Goal: Task Accomplishment & Management: Manage account settings

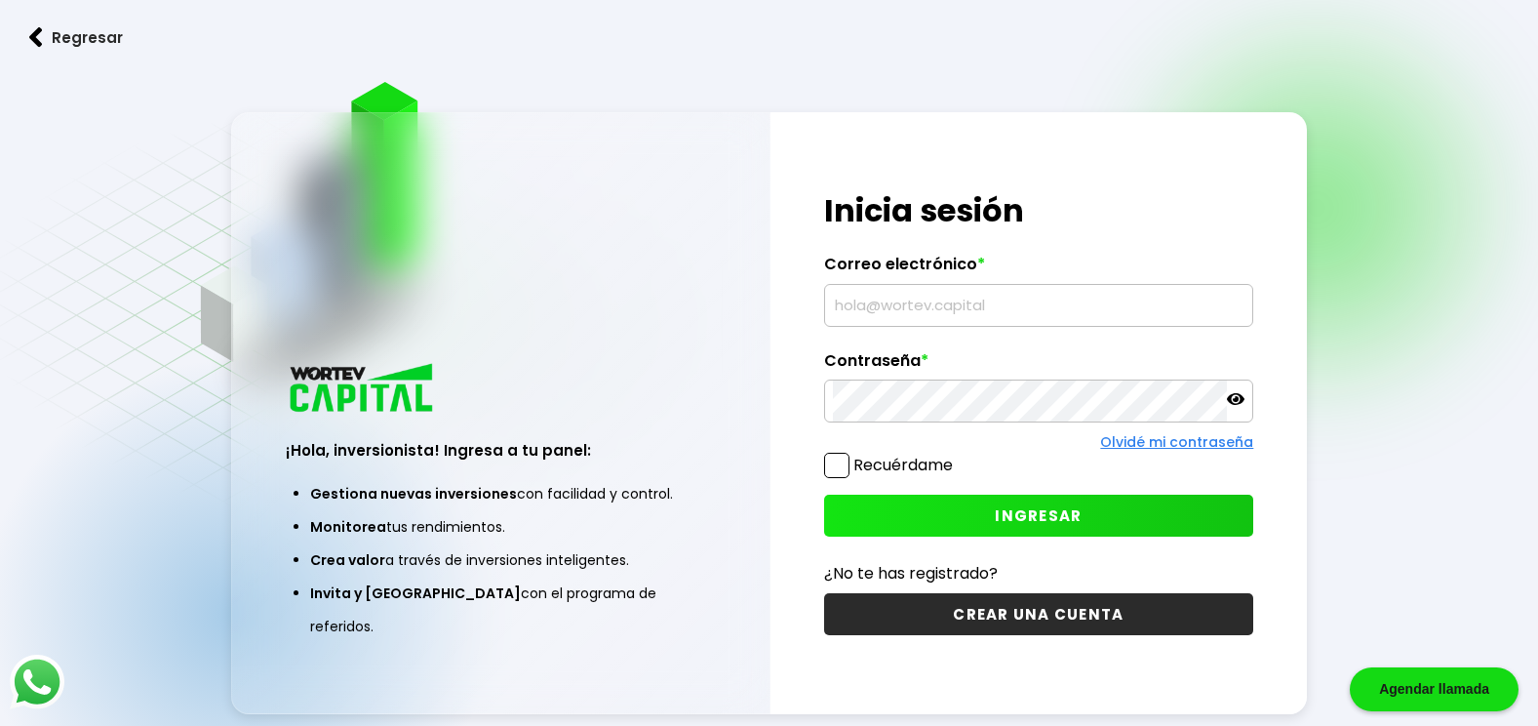
click at [947, 307] on input "text" at bounding box center [1039, 305] width 413 height 41
type input "J"
type input "[EMAIL_ADDRESS][DOMAIN_NAME]"
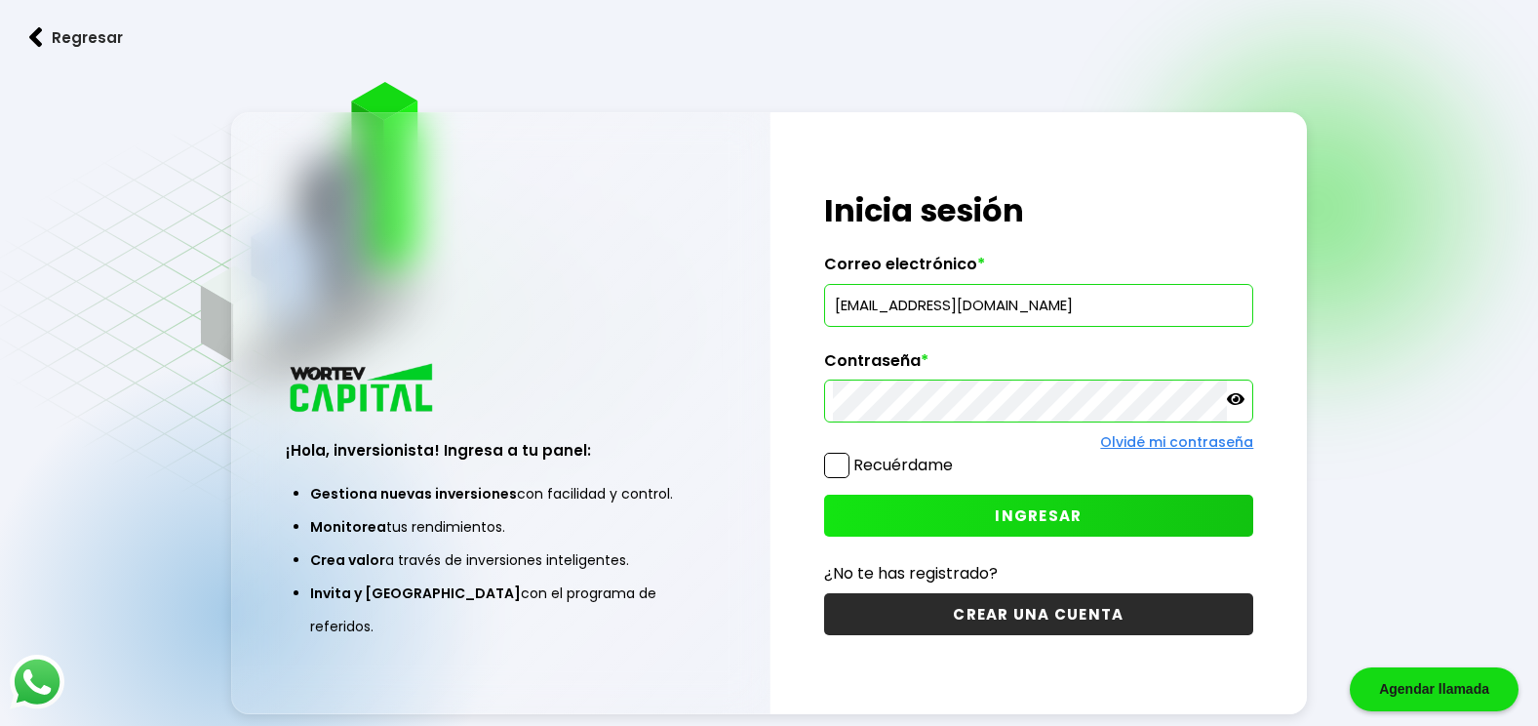
click at [1245, 399] on icon at bounding box center [1236, 399] width 18 height 12
click at [830, 461] on span at bounding box center [836, 465] width 25 height 25
click at [957, 456] on input "Recuérdame" at bounding box center [957, 456] width 0 height 0
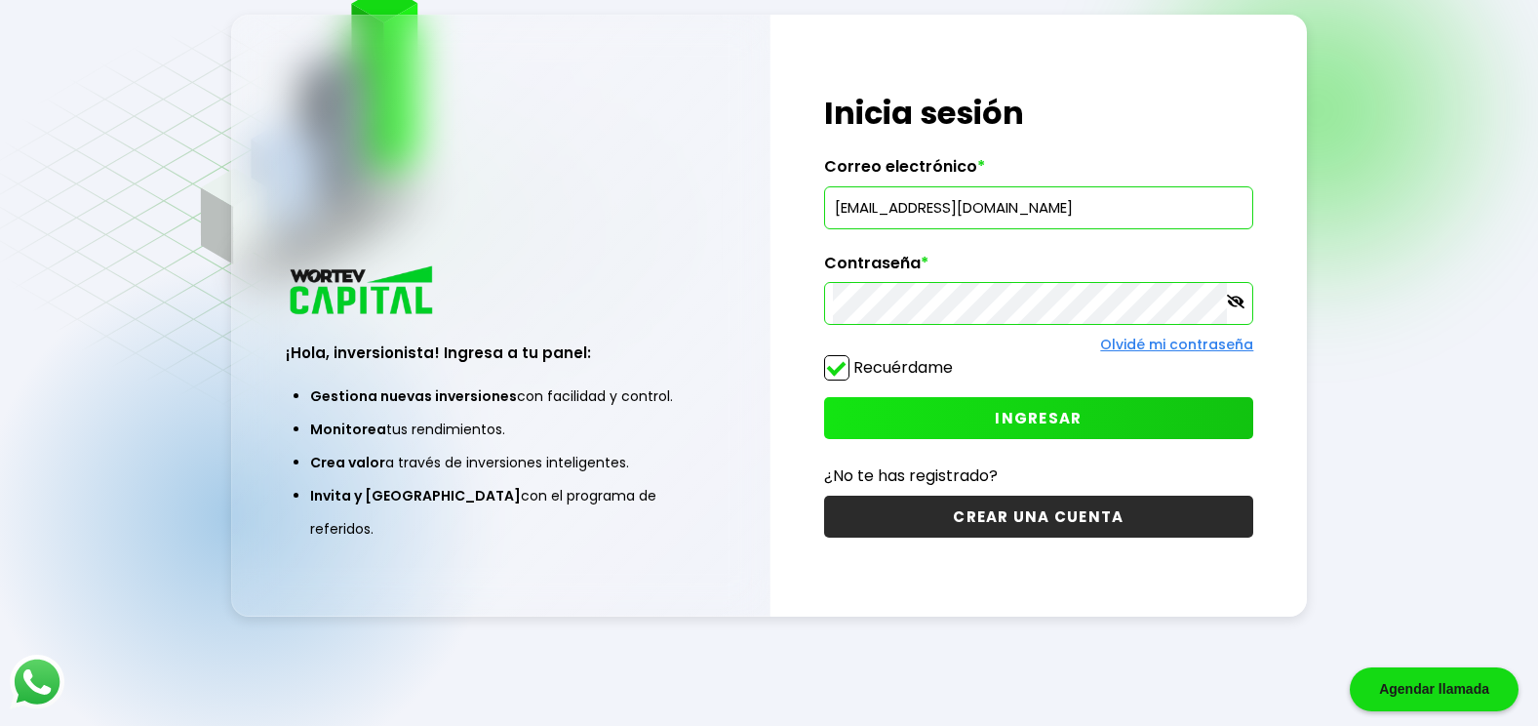
click at [1026, 419] on span "INGRESAR" at bounding box center [1038, 418] width 87 height 20
click at [1173, 341] on link "Olvidé mi contraseña" at bounding box center [1176, 345] width 153 height 20
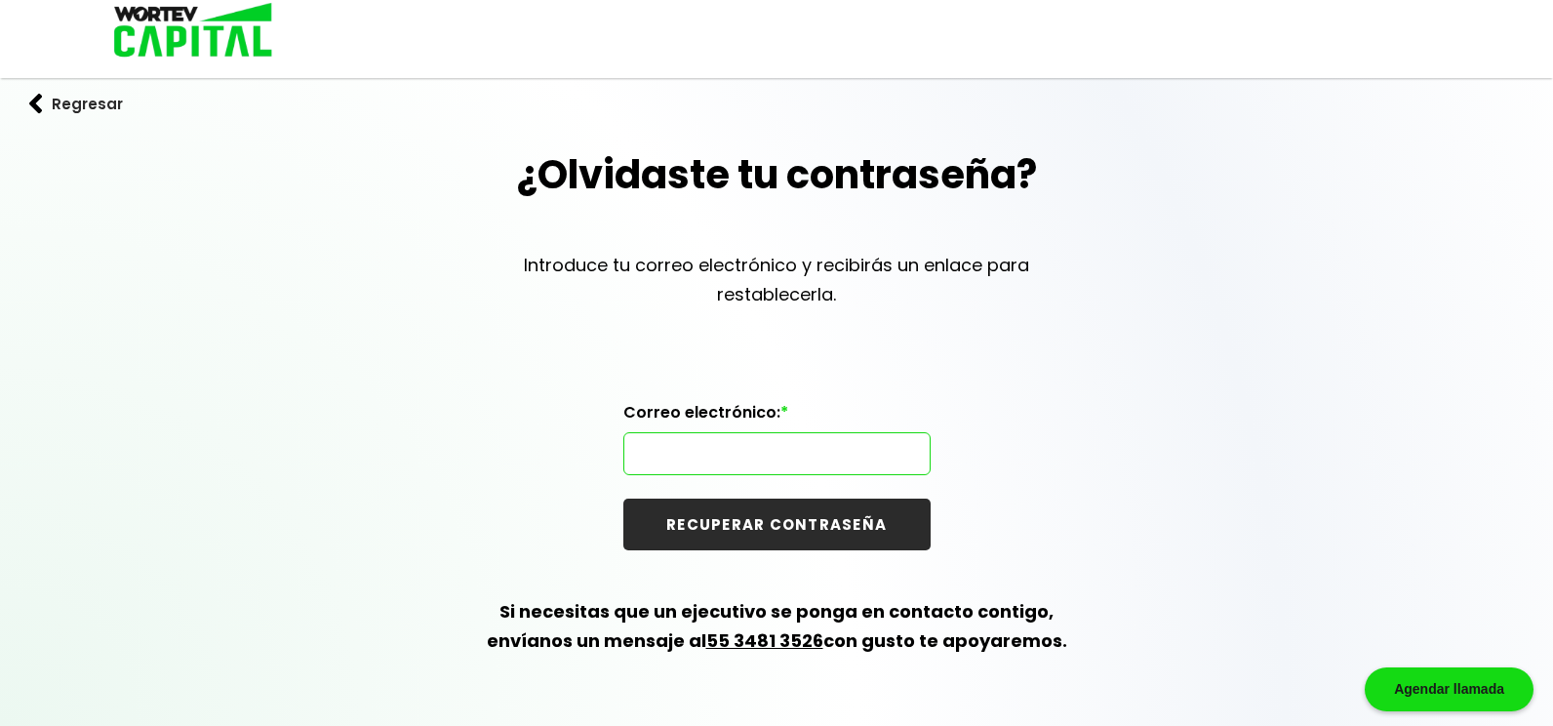
click at [697, 458] on input "text" at bounding box center [777, 453] width 290 height 41
type input "[EMAIL_ADDRESS][DOMAIN_NAME]"
click at [779, 531] on button "RECUPERAR CONTRASEÑA" at bounding box center [776, 524] width 307 height 52
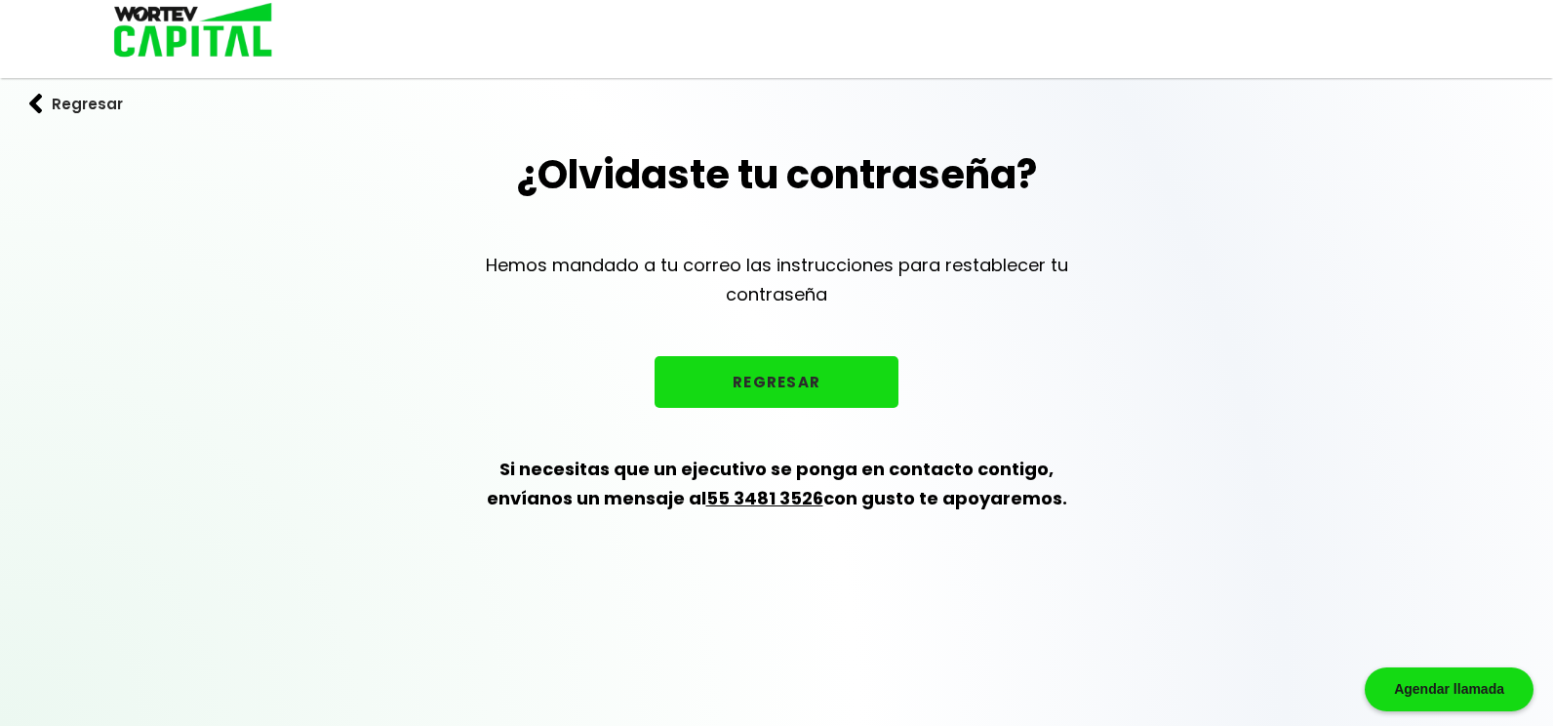
click at [755, 385] on button "REGRESAR" at bounding box center [776, 382] width 244 height 52
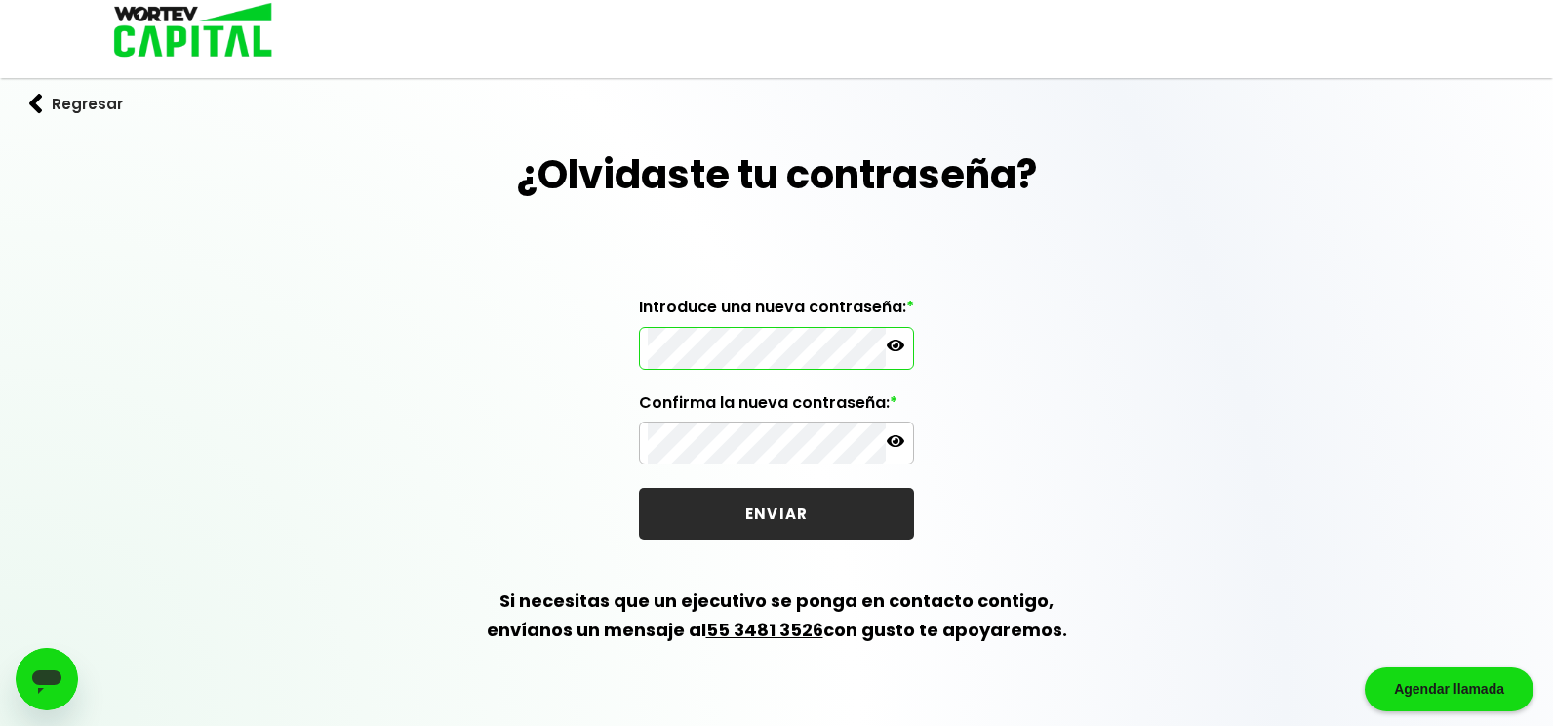
click at [896, 344] on icon at bounding box center [896, 345] width 18 height 12
click at [1079, 364] on div "¿Olvidaste tu contraseña? Introduce una nueva contraseña: * Confirma la nueva c…" at bounding box center [776, 418] width 1553 height 546
click at [897, 444] on icon at bounding box center [896, 441] width 18 height 18
click at [1480, 253] on div "¿Olvidaste tu contraseña? Introduce una nueva contraseña: * Confirma la nueva c…" at bounding box center [776, 418] width 1553 height 546
click at [777, 510] on button "ENVIAR" at bounding box center [776, 514] width 275 height 52
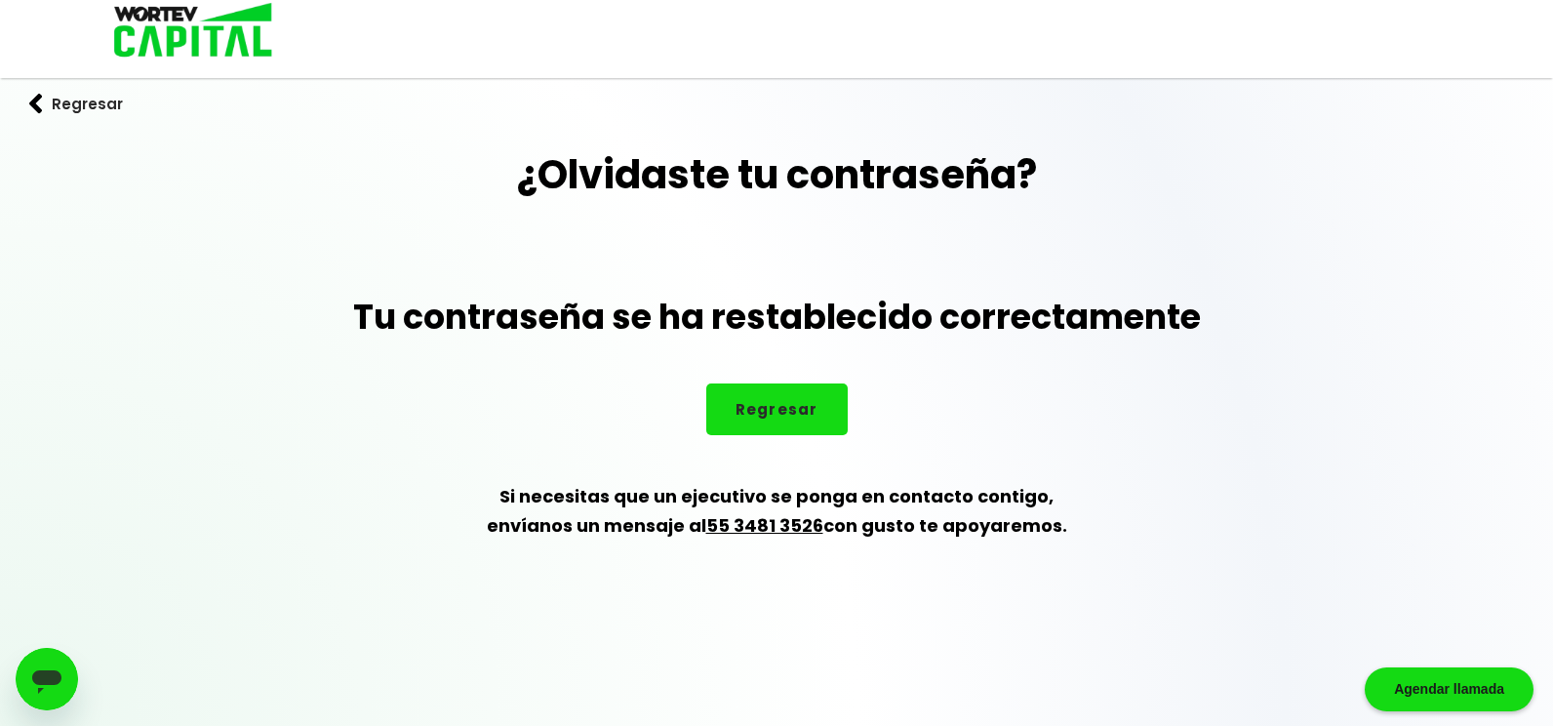
click at [798, 408] on button "Regresar" at bounding box center [776, 409] width 141 height 52
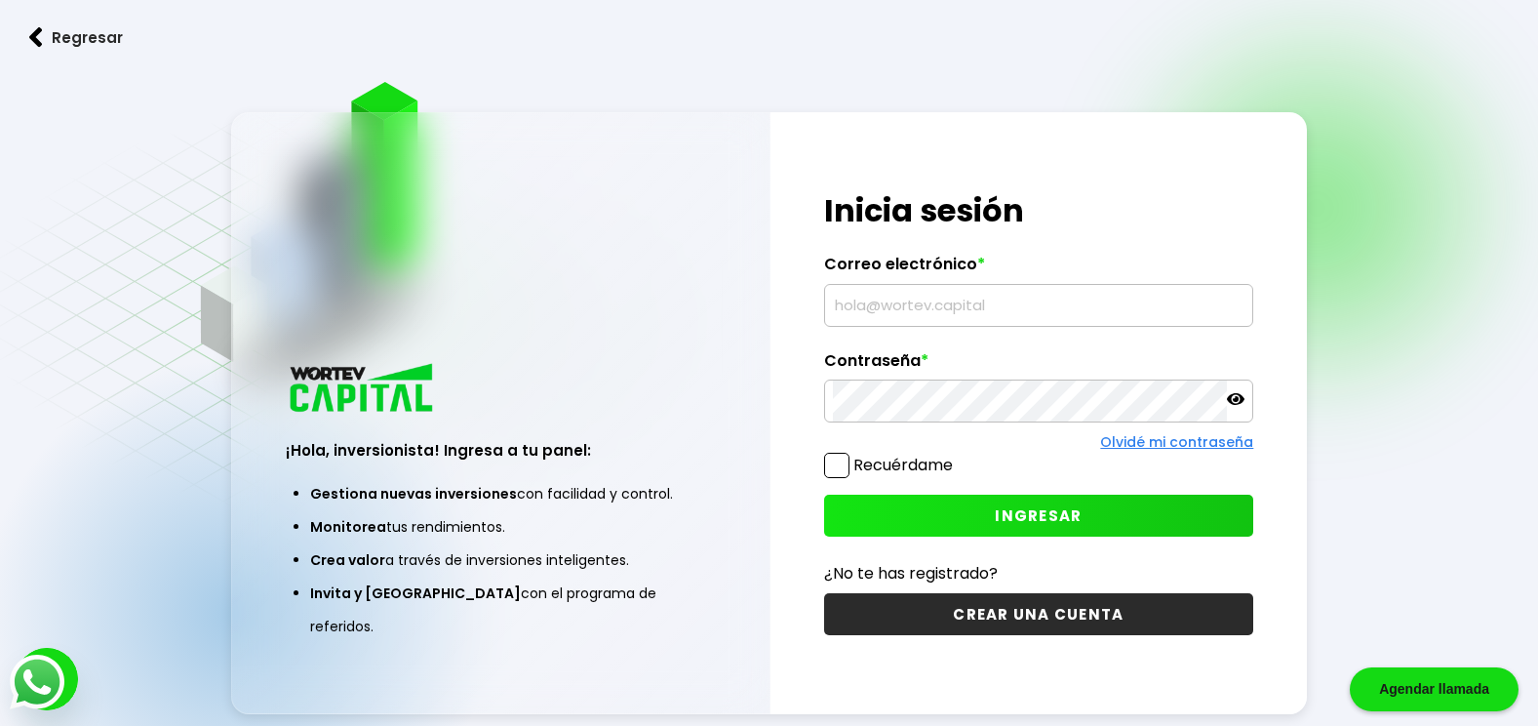
type input "[EMAIL_ADDRESS][DOMAIN_NAME]"
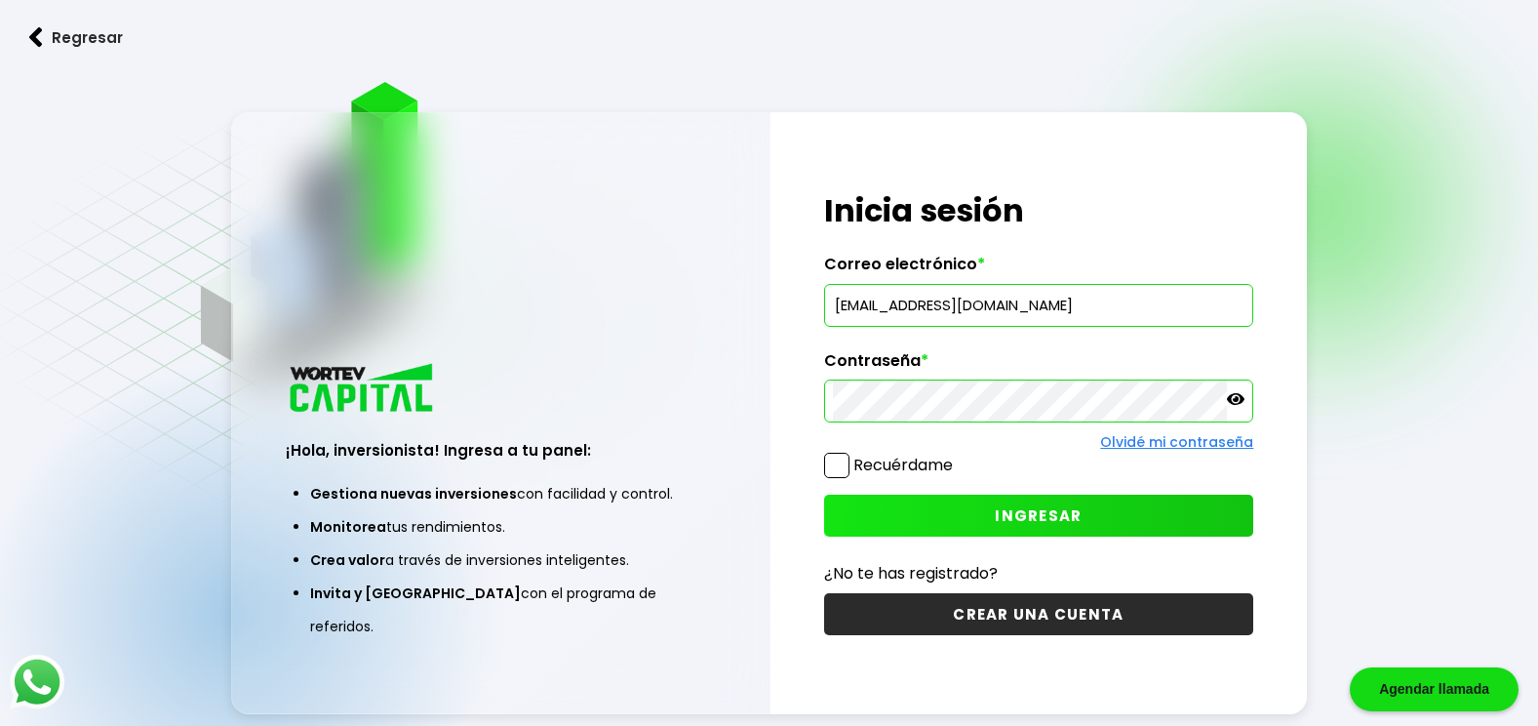
click at [1232, 401] on icon at bounding box center [1236, 399] width 18 height 12
click at [835, 470] on span at bounding box center [836, 465] width 25 height 25
click at [957, 456] on input "Recuérdame" at bounding box center [957, 456] width 0 height 0
click at [1037, 521] on span "INGRESAR" at bounding box center [1038, 515] width 87 height 20
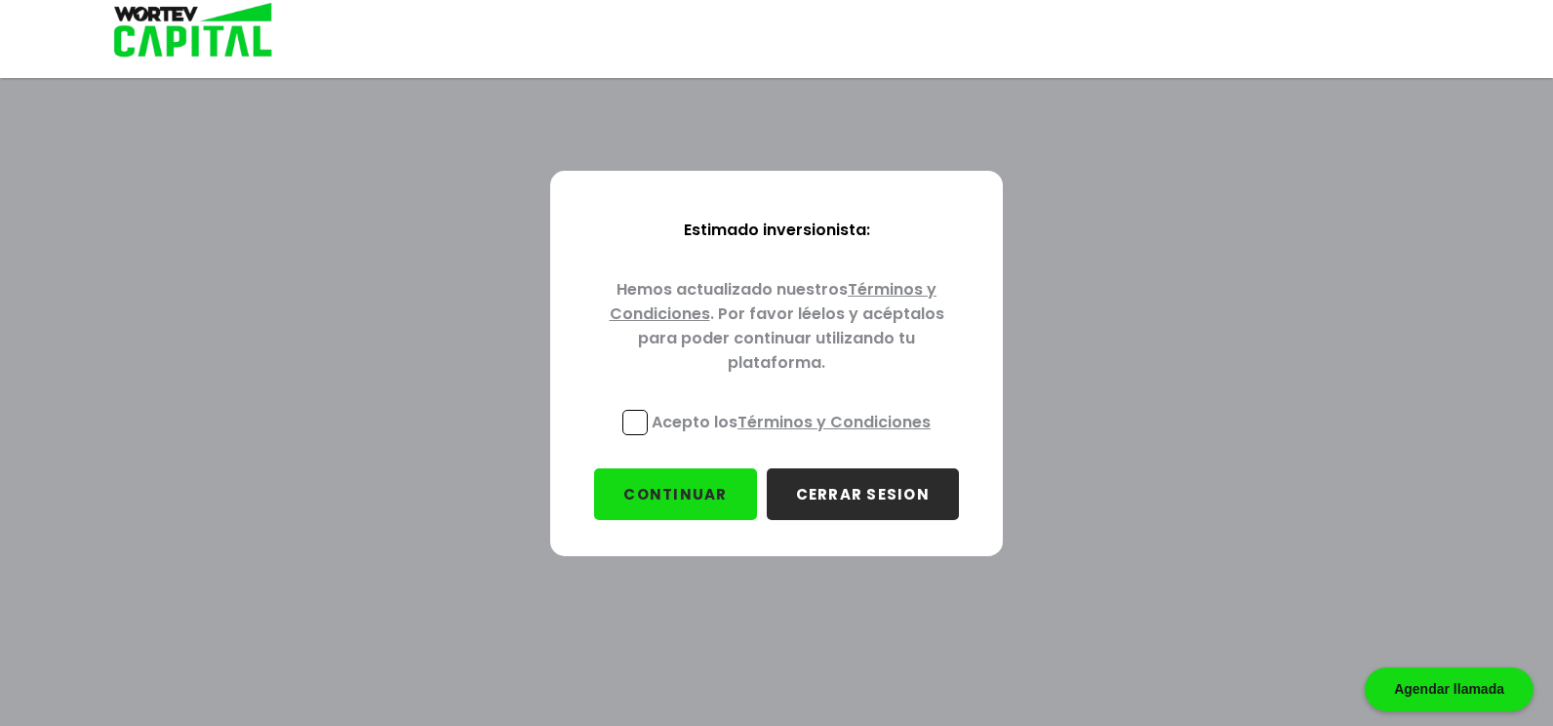
click at [628, 425] on span at bounding box center [634, 422] width 25 height 25
click at [795, 437] on input "Acepto los Términos y Condiciones" at bounding box center [795, 437] width 0 height 0
click at [669, 488] on button "CONTINUAR" at bounding box center [675, 494] width 162 height 52
